Goal: Go to known website: Go to known website

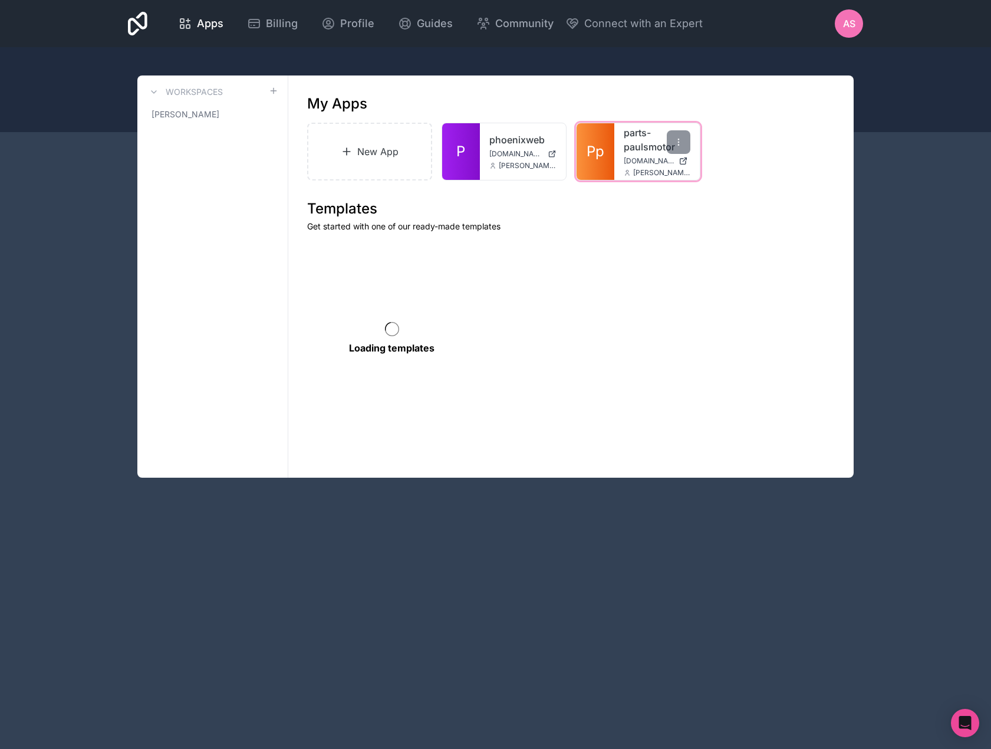
click at [650, 172] on span "[PERSON_NAME][EMAIL_ADDRESS][DOMAIN_NAME]" at bounding box center [662, 172] width 58 height 9
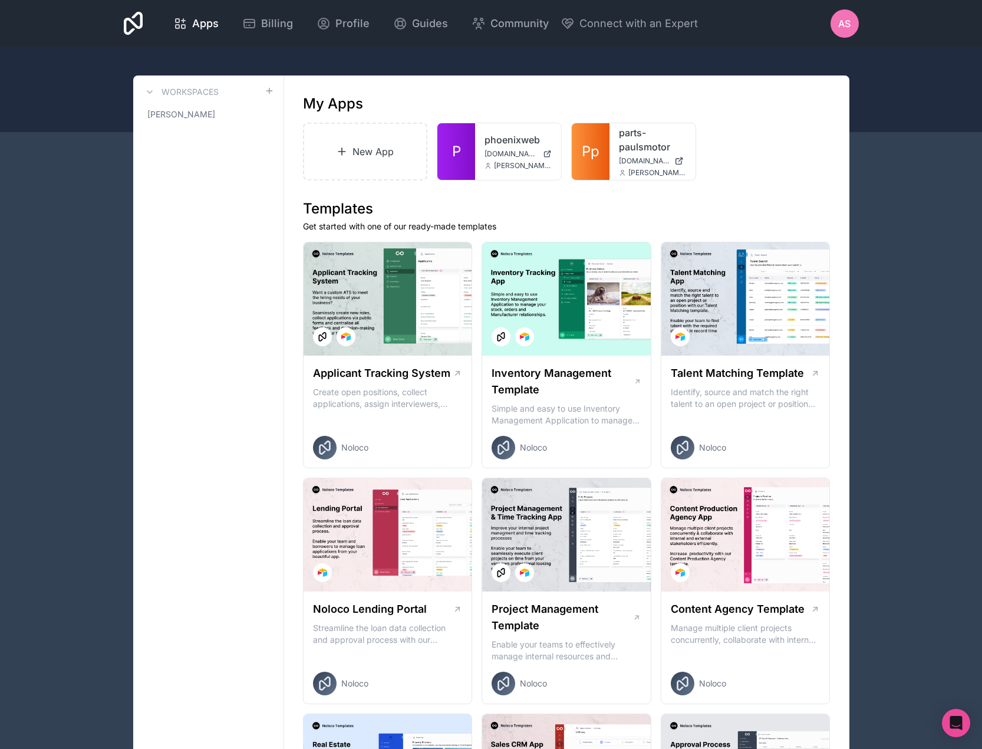
click at [570, 137] on div "New App P phoenixweb leads.phx.se andreas@phoenixweb.se Pp parts-paulsmotor par…" at bounding box center [567, 152] width 528 height 58
click at [583, 136] on link "Pp" at bounding box center [591, 151] width 38 height 57
click at [486, 150] on span "[DOMAIN_NAME]" at bounding box center [511, 153] width 54 height 9
